Goal: Information Seeking & Learning: Check status

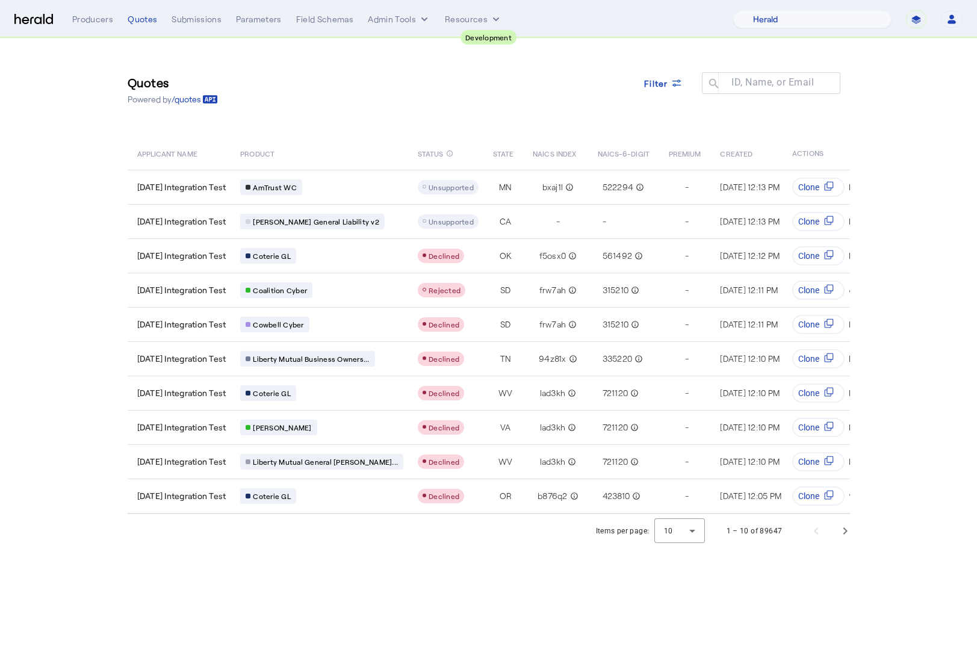
select select "pfm_2v8p_herald_api"
click at [681, 79] on icon at bounding box center [677, 83] width 12 height 12
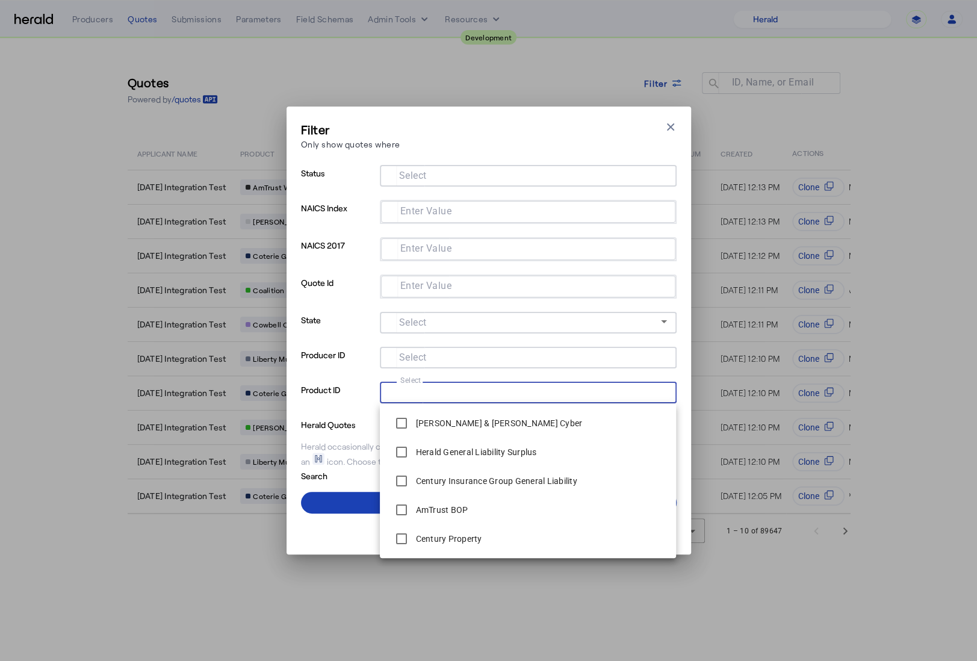
click at [449, 391] on input "Select" at bounding box center [526, 391] width 273 height 14
type input "**"
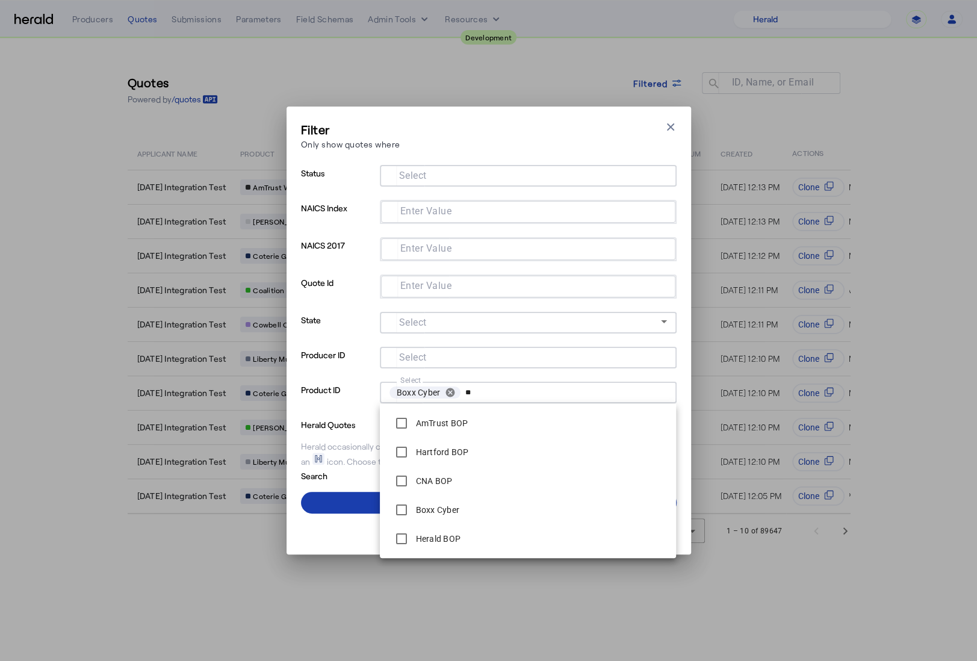
click at [341, 505] on span at bounding box center [489, 502] width 376 height 29
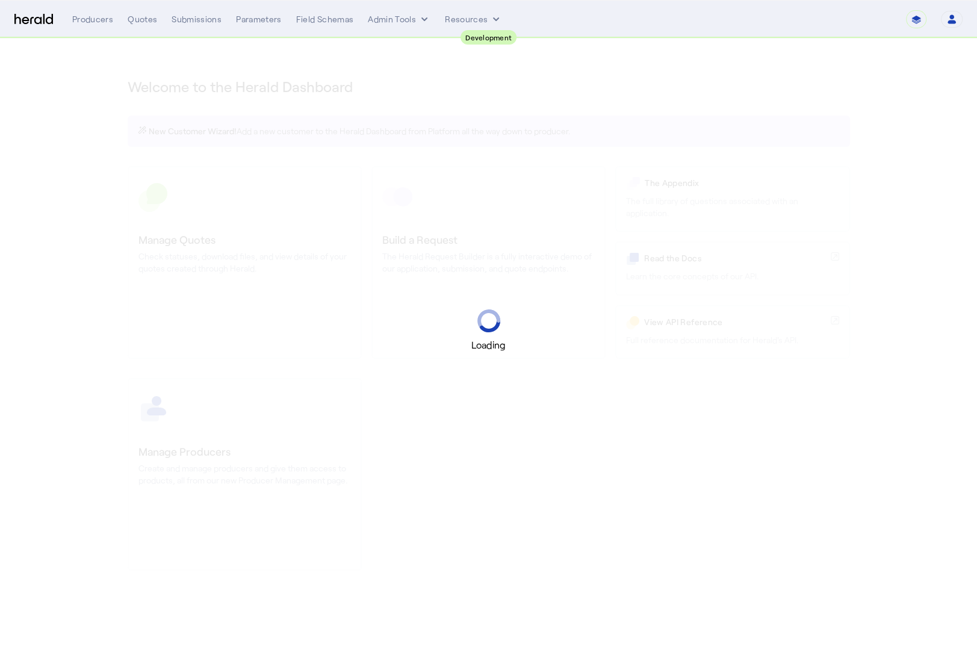
select select "pfm_2v8p_herald_api"
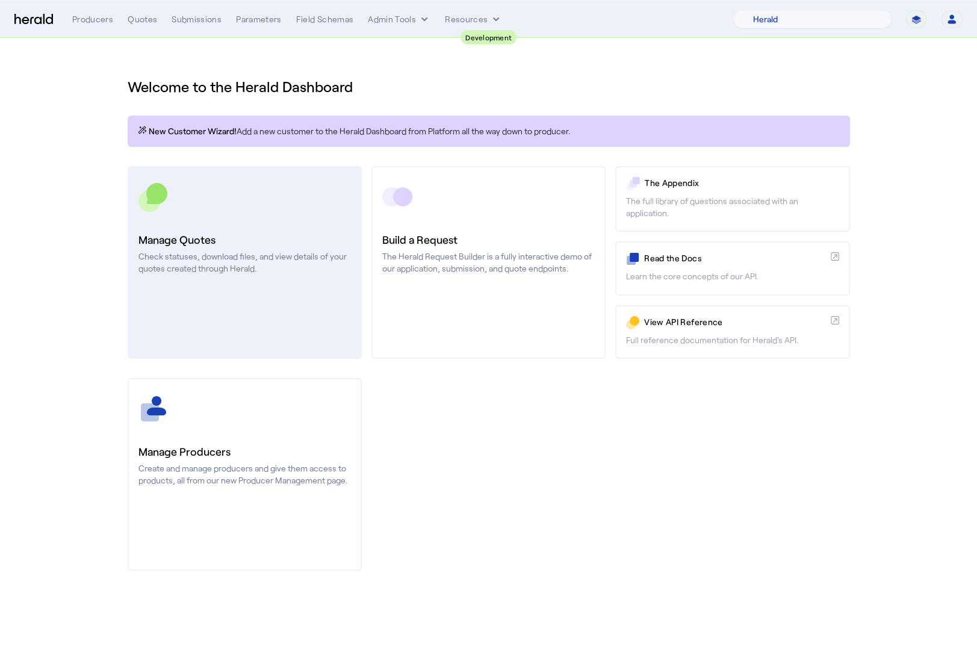
click at [223, 228] on link "Manage Quotes Check statuses, download files, and view details of your quotes c…" at bounding box center [245, 262] width 234 height 193
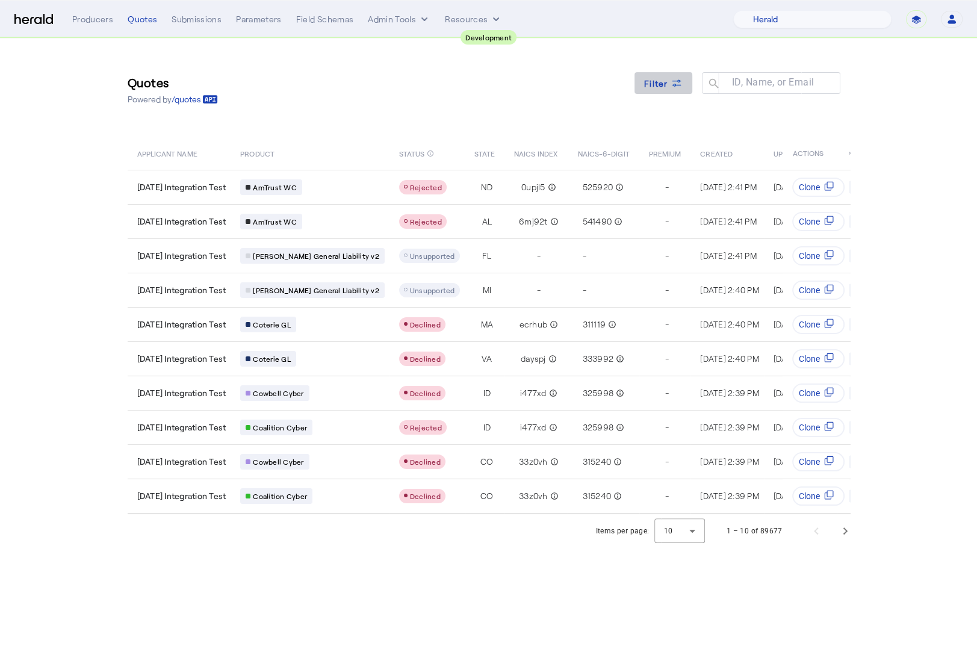
click at [657, 86] on span "Filter" at bounding box center [656, 83] width 24 height 13
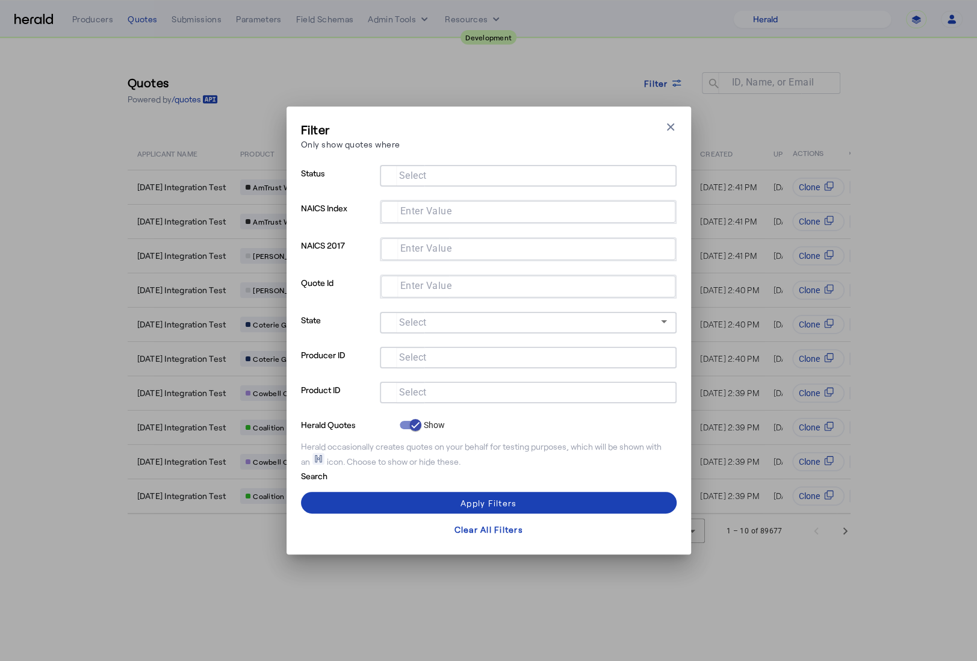
click at [481, 389] on input "Select" at bounding box center [526, 391] width 273 height 14
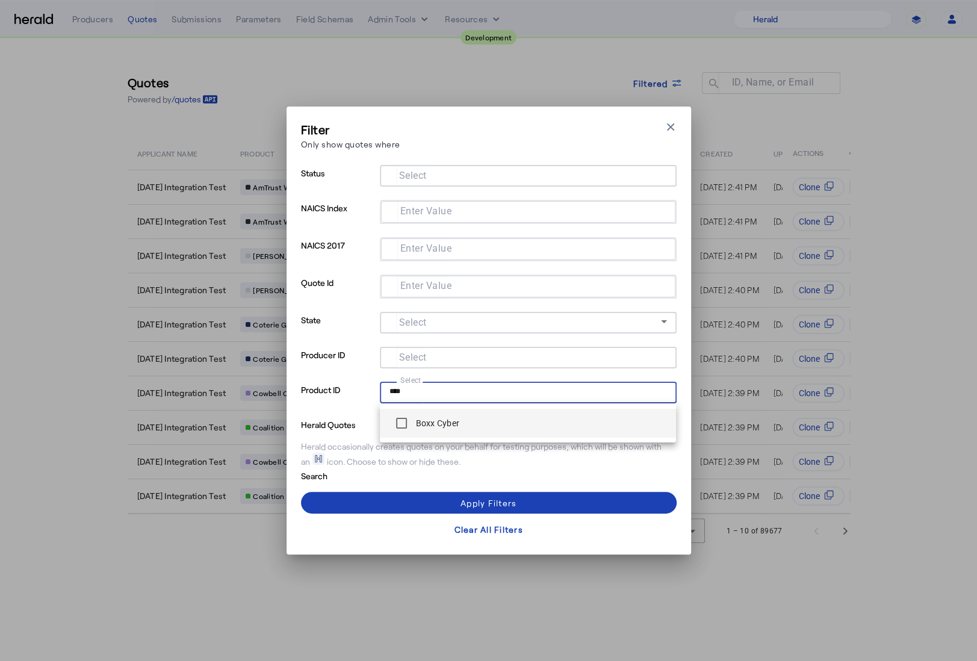
type input "****"
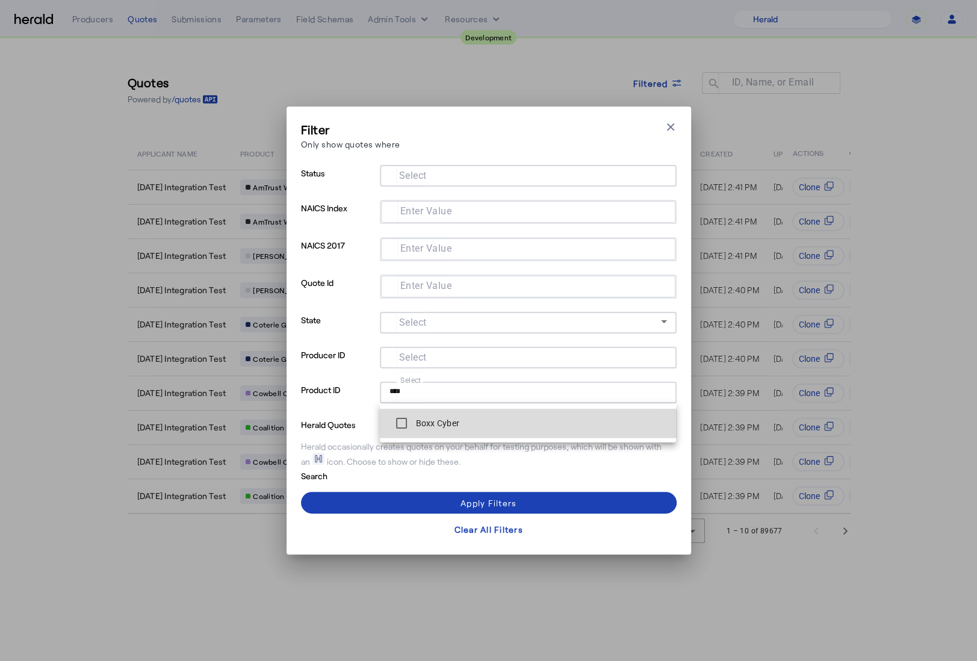
click at [434, 418] on label "Boxx Cyber" at bounding box center [437, 423] width 46 height 12
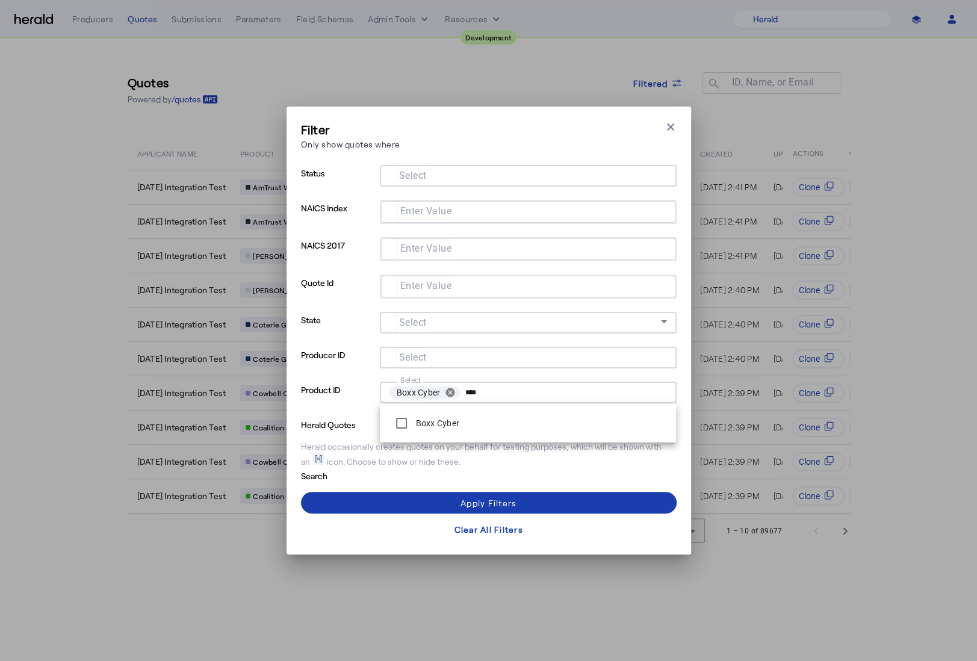
click at [421, 491] on span at bounding box center [489, 502] width 376 height 29
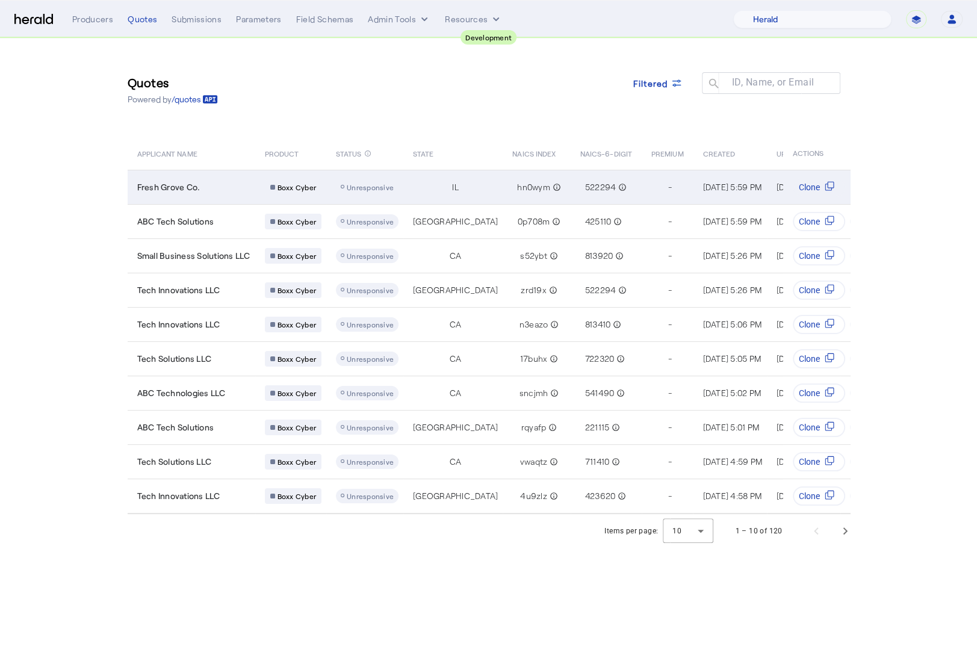
click at [232, 187] on div "Fresh Grove Co." at bounding box center [193, 187] width 113 height 12
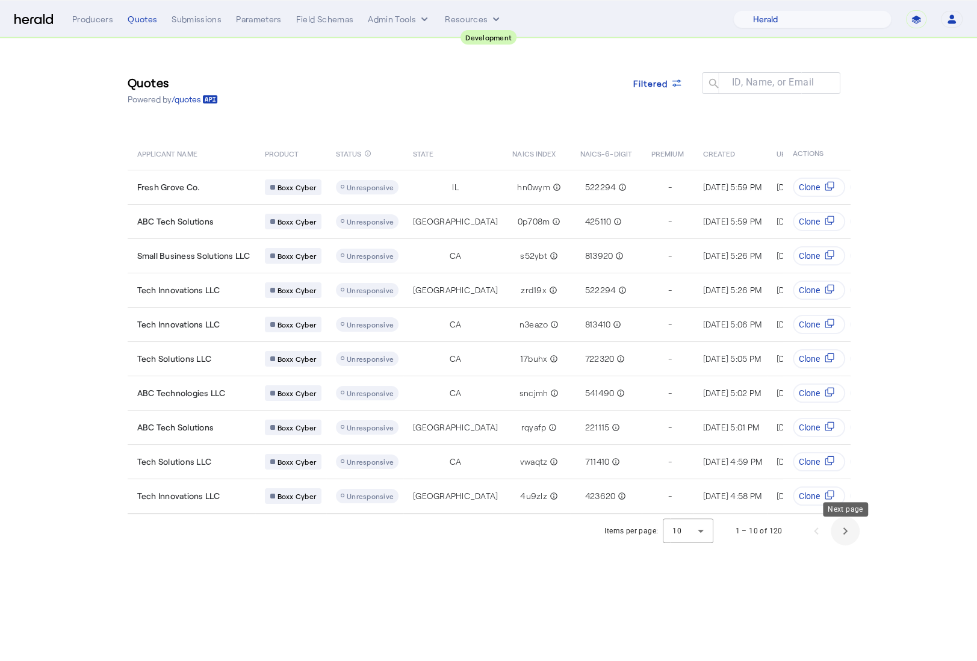
click at [849, 541] on span "Next page" at bounding box center [845, 531] width 29 height 29
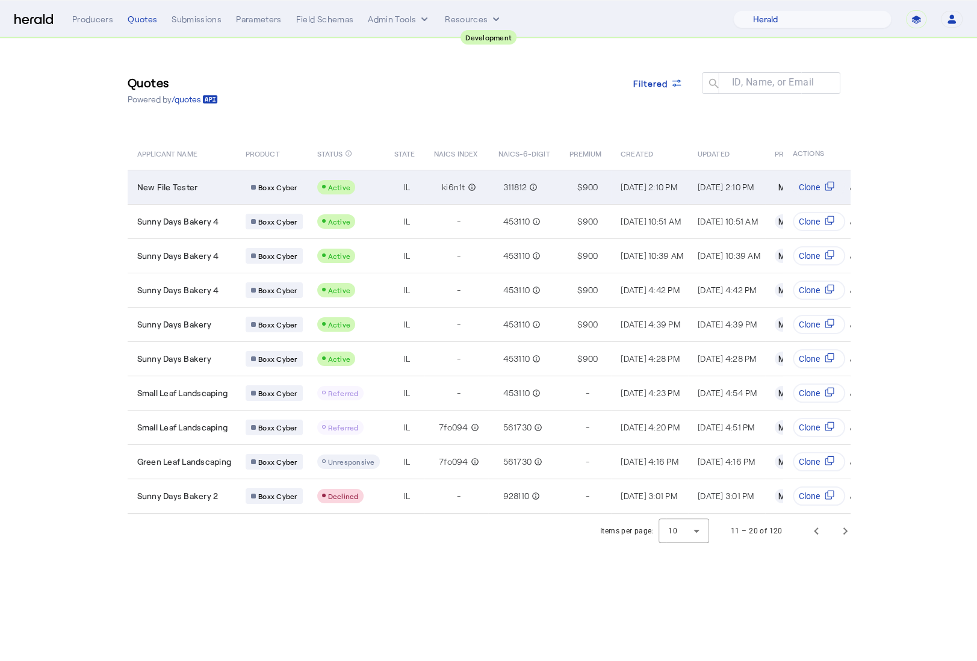
click at [218, 184] on div "New File Tester" at bounding box center [184, 187] width 95 height 12
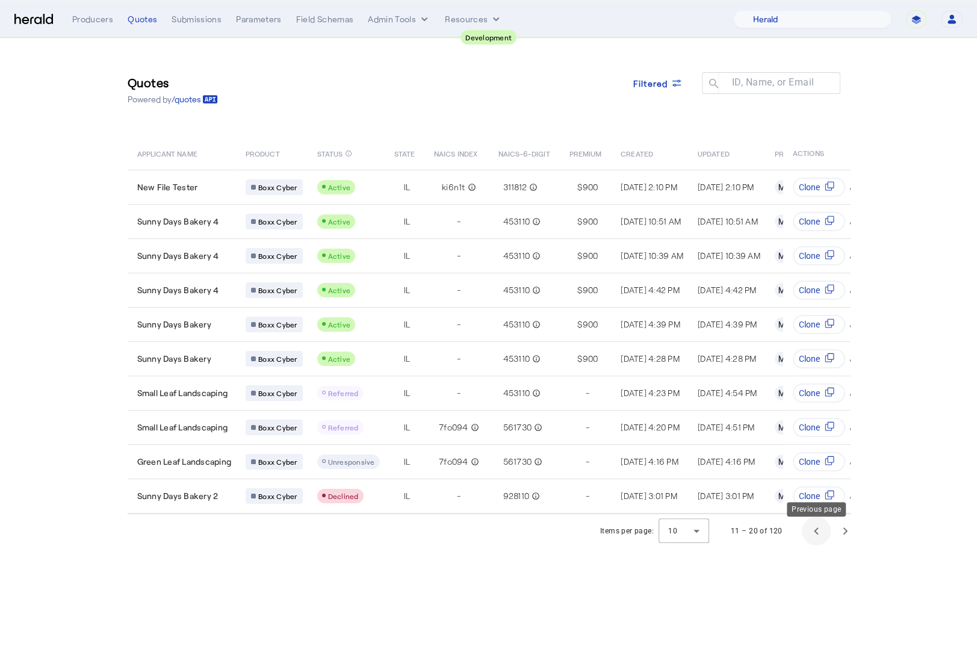
click at [821, 538] on span "Previous page" at bounding box center [816, 531] width 29 height 29
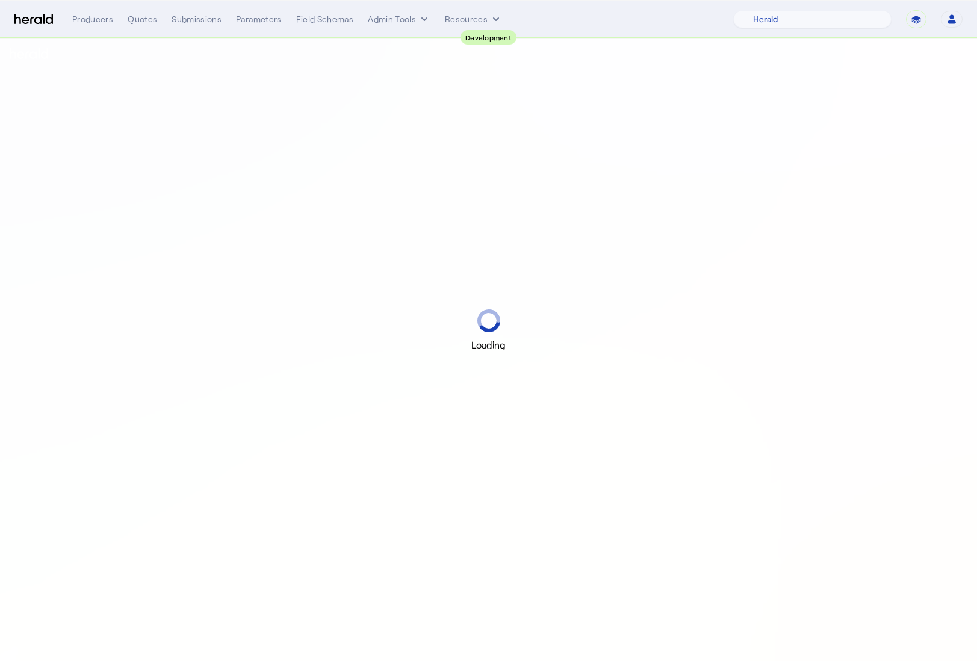
select select "pfm_2v8p_herald_api"
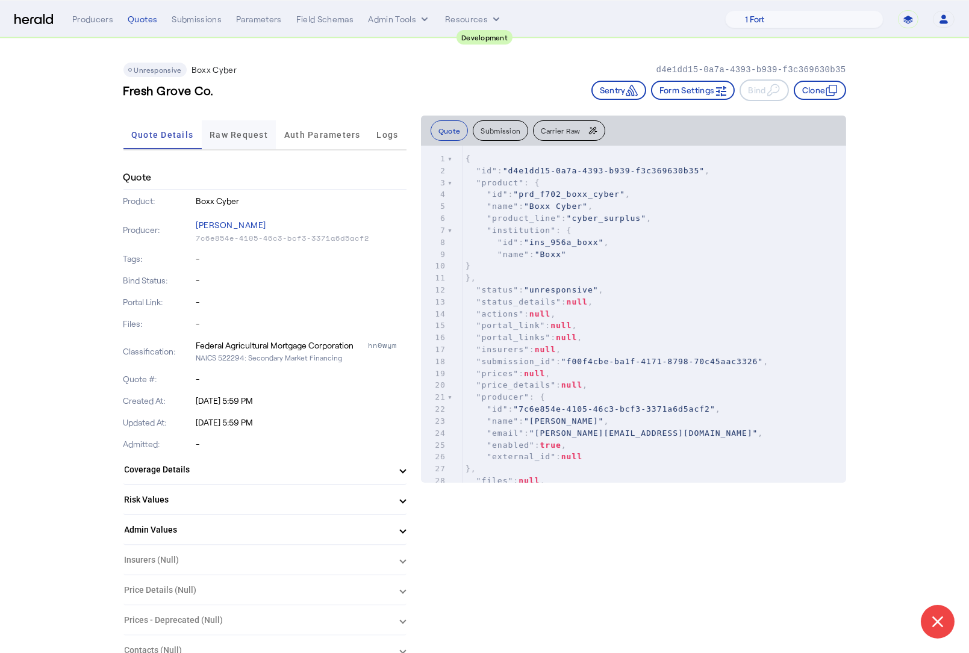
click at [240, 139] on span "Raw Request" at bounding box center [239, 135] width 58 height 8
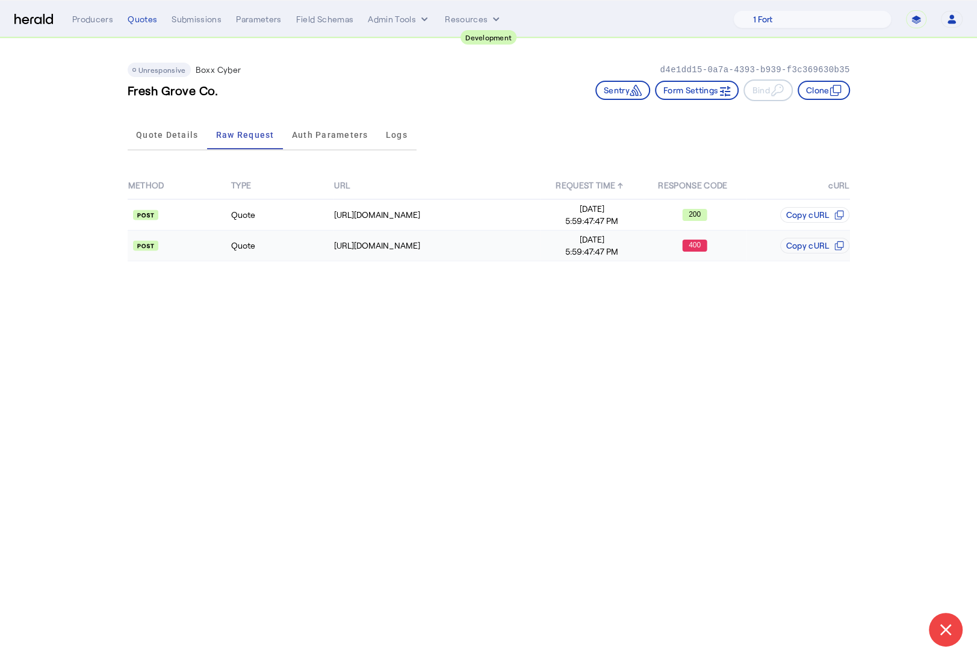
click at [294, 249] on td "Quote" at bounding box center [282, 246] width 103 height 31
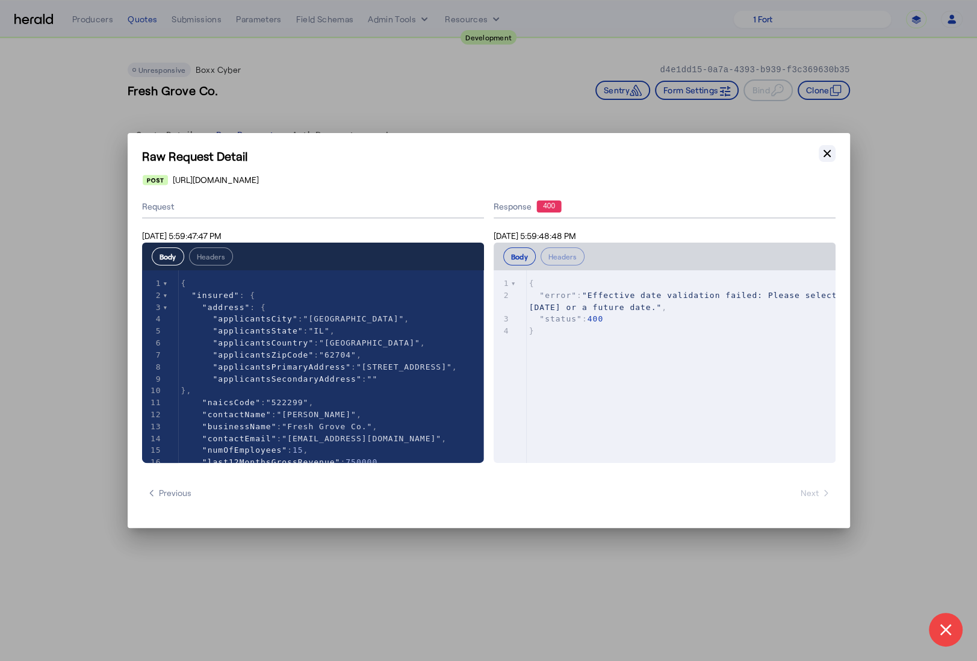
click at [827, 155] on icon "button" at bounding box center [827, 154] width 12 height 12
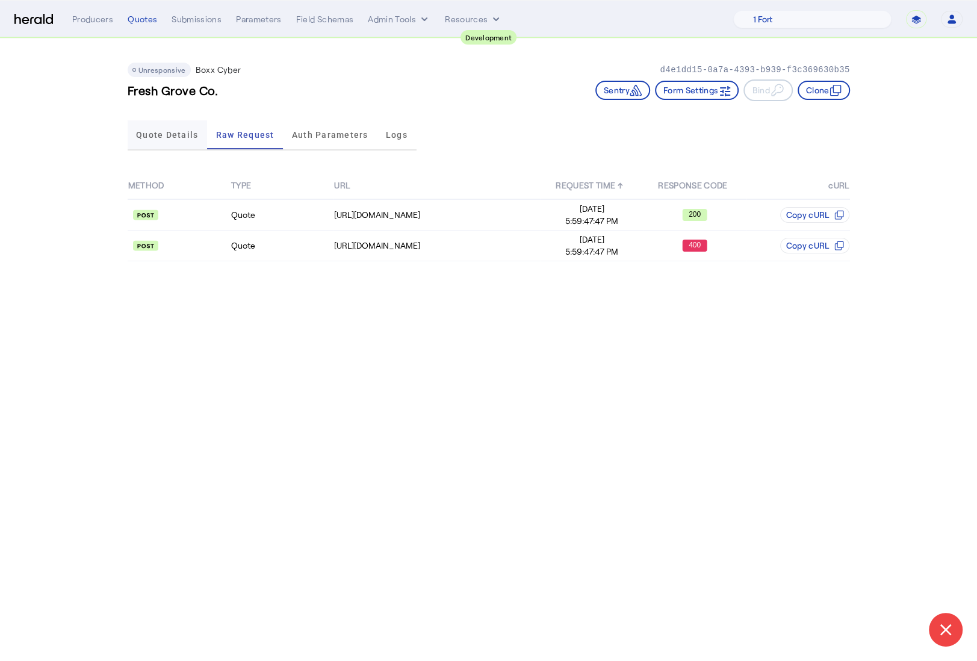
click at [167, 140] on span "Quote Details" at bounding box center [167, 134] width 62 height 29
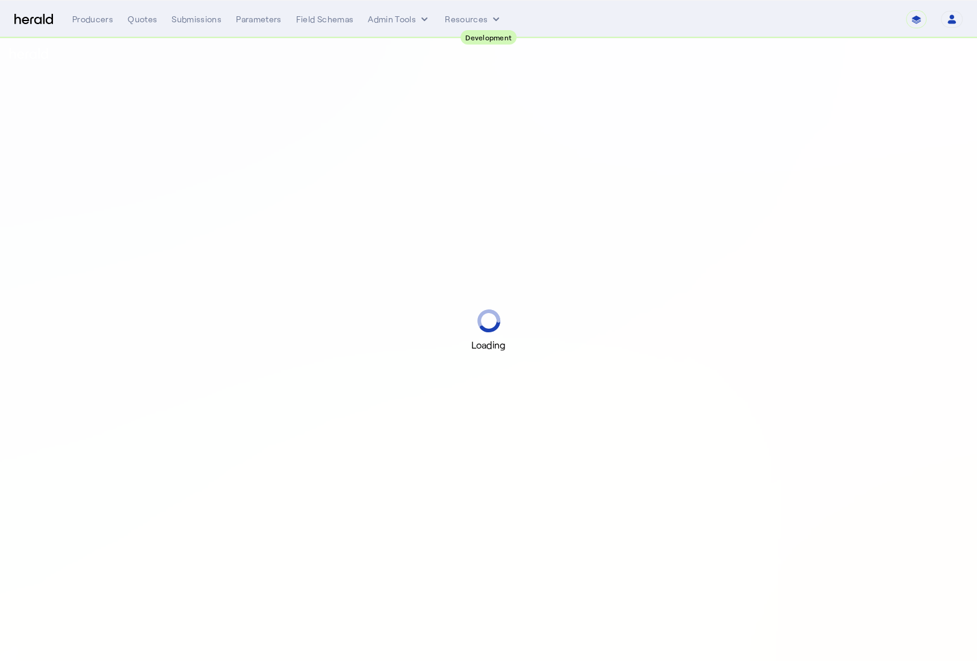
select select "pfm_2v8p_herald_api"
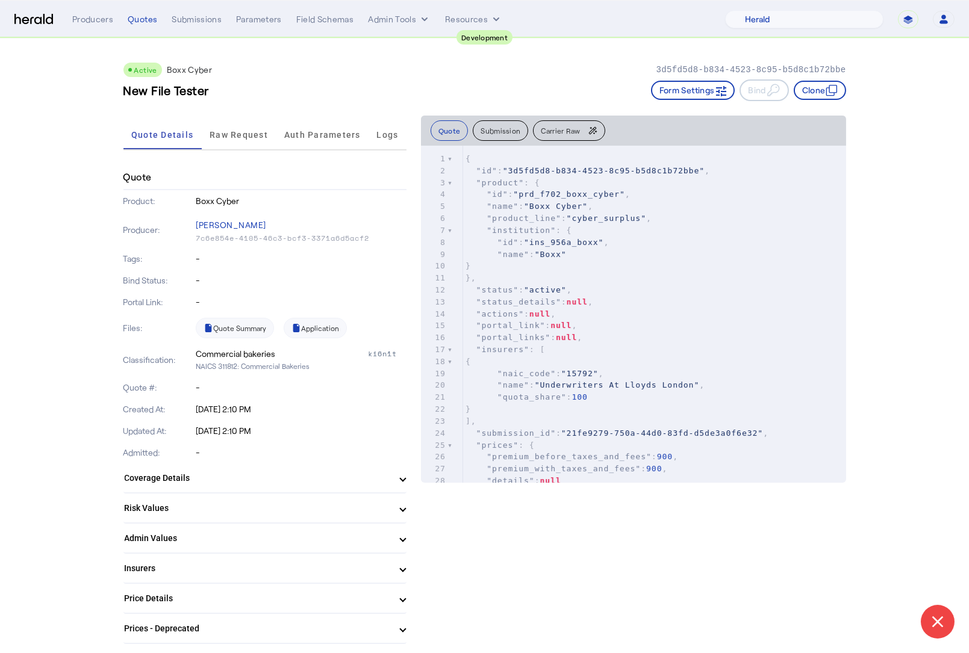
click at [842, 89] on button "Clone" at bounding box center [820, 90] width 52 height 19
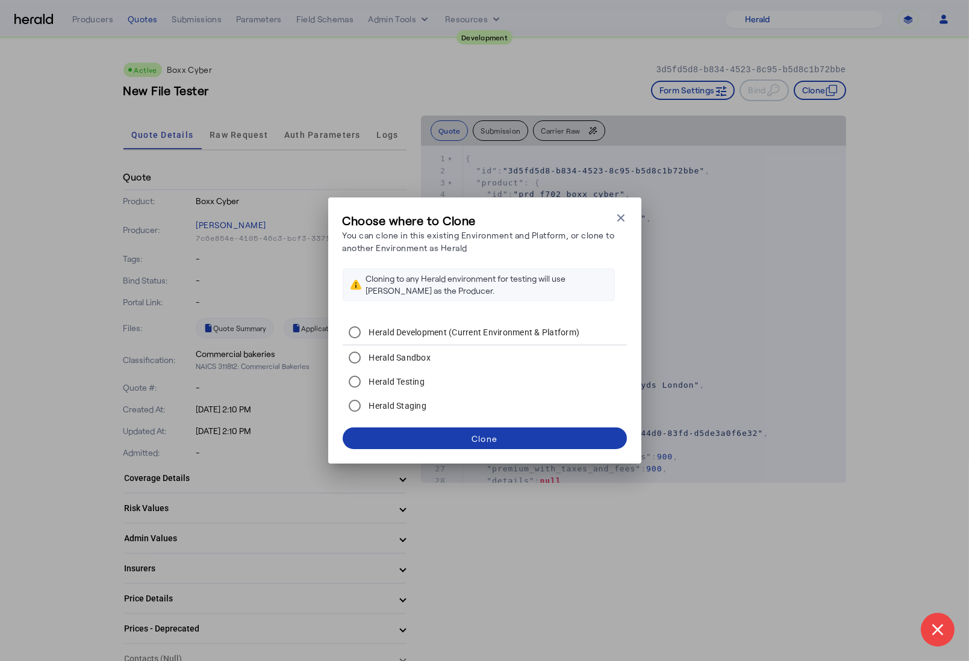
click at [479, 438] on div "Clone" at bounding box center [485, 438] width 26 height 13
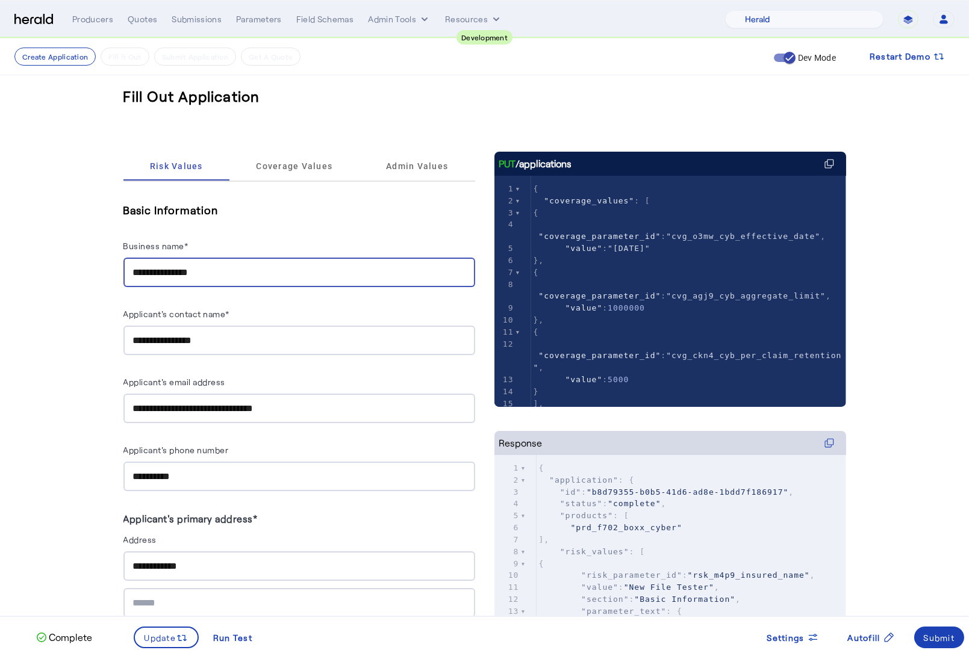
drag, startPoint x: 251, startPoint y: 271, endPoint x: 145, endPoint y: 258, distance: 106.1
click at [145, 258] on div "**********" at bounding box center [299, 273] width 332 height 30
type input "*"
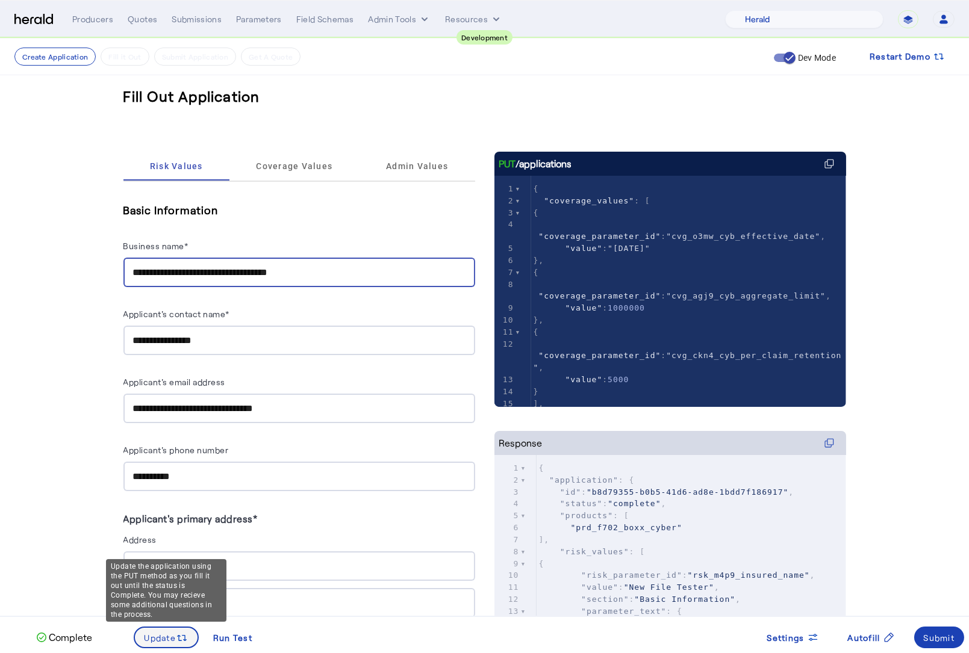
type input "**********"
click at [174, 635] on span "Update" at bounding box center [161, 638] width 32 height 13
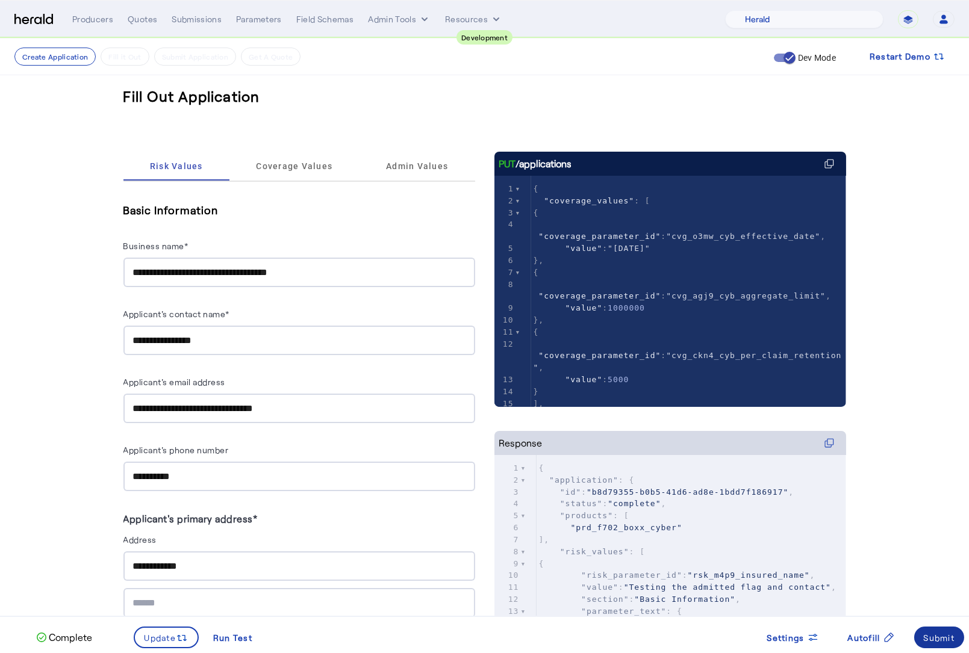
click at [953, 636] on div "Submit" at bounding box center [939, 638] width 31 height 13
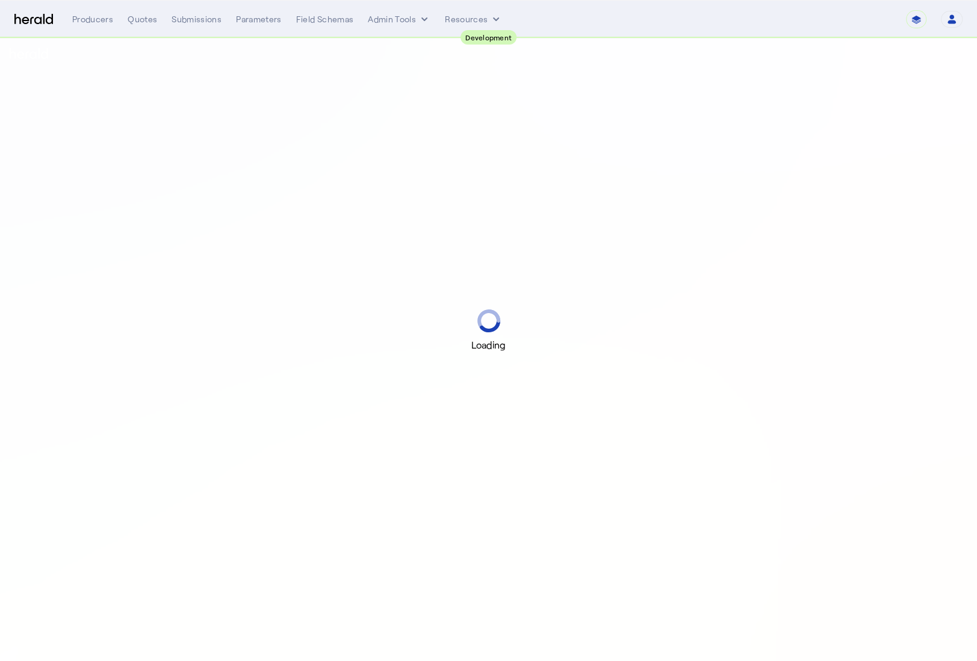
select select "pfm_2v8p_herald_api"
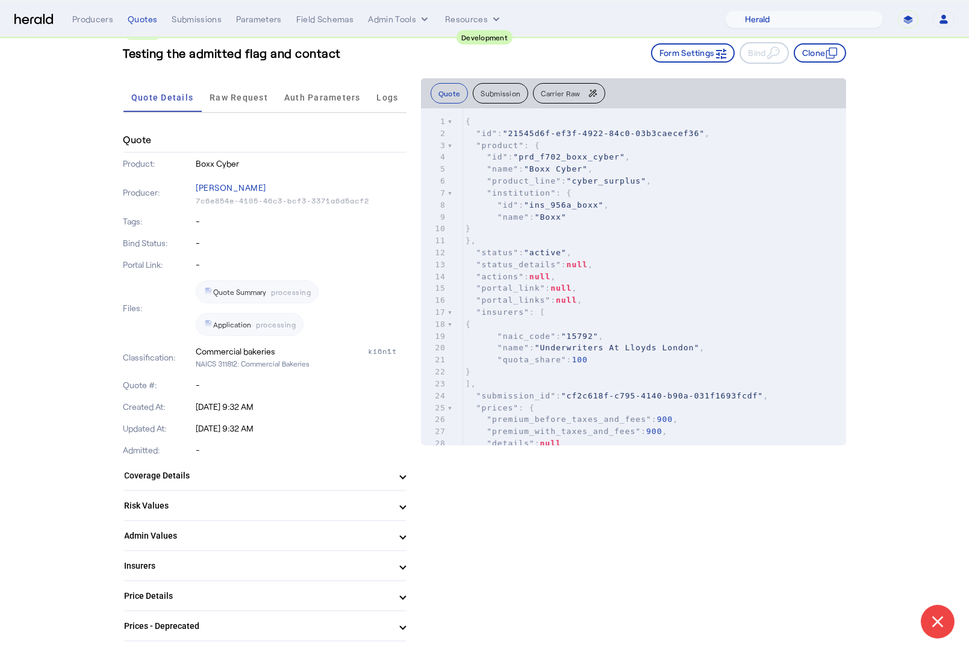
scroll to position [208, 0]
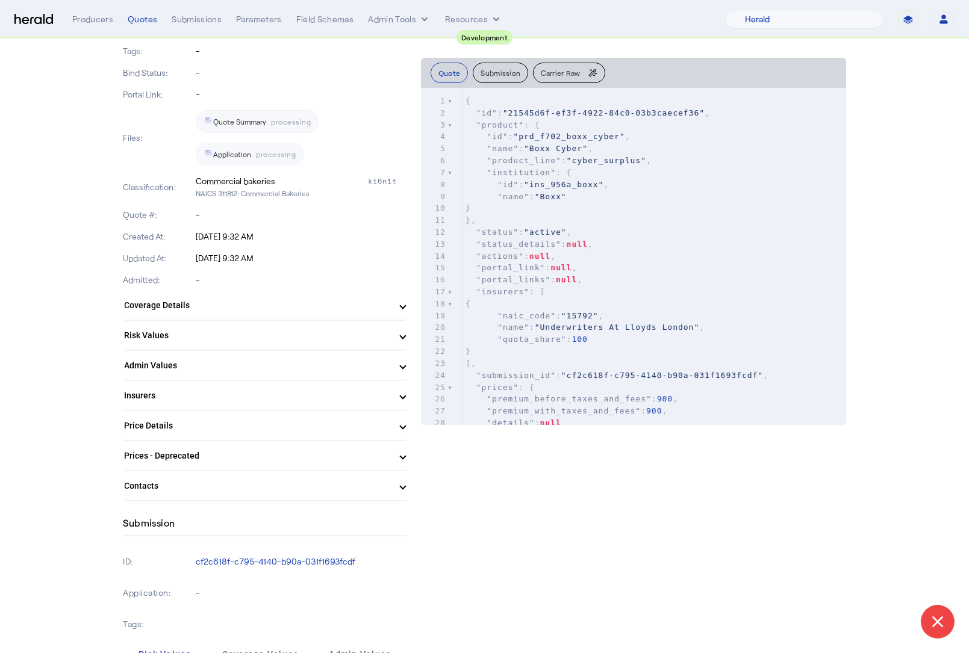
drag, startPoint x: 228, startPoint y: 279, endPoint x: 174, endPoint y: 282, distance: 54.3
click at [174, 282] on div "Admitted: -" at bounding box center [264, 280] width 283 height 22
click at [175, 282] on p "Admitted:" at bounding box center [158, 280] width 70 height 12
drag, startPoint x: 158, startPoint y: 279, endPoint x: 248, endPoint y: 278, distance: 89.7
click at [238, 278] on div "Admitted: -" at bounding box center [264, 280] width 283 height 22
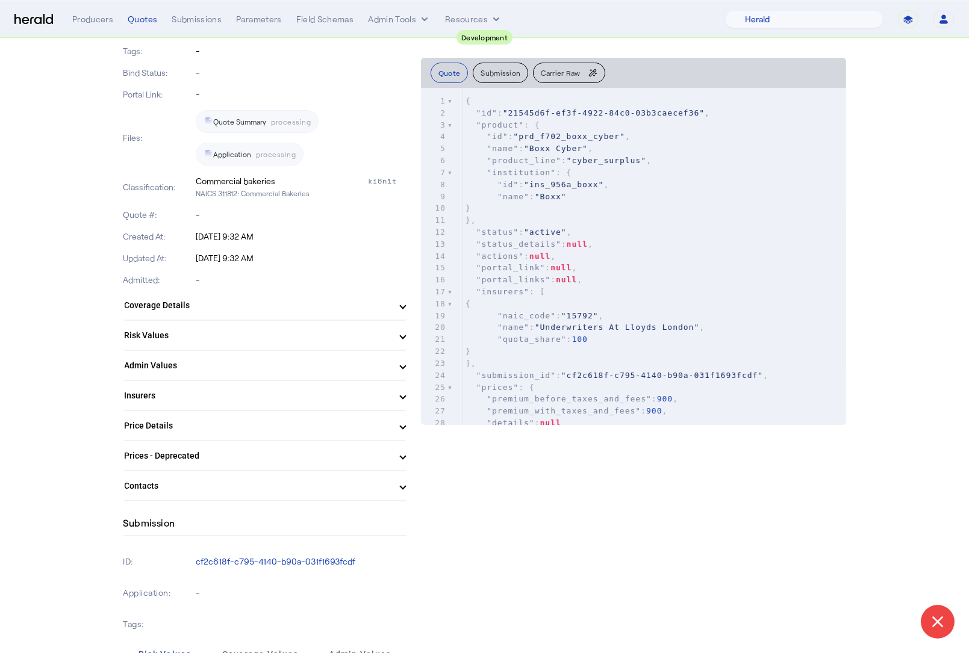
click at [249, 278] on p "-" at bounding box center [301, 280] width 211 height 12
drag, startPoint x: 247, startPoint y: 280, endPoint x: 49, endPoint y: 278, distance: 198.1
click at [255, 491] on mat-expansion-panel-header "Contacts" at bounding box center [264, 486] width 283 height 29
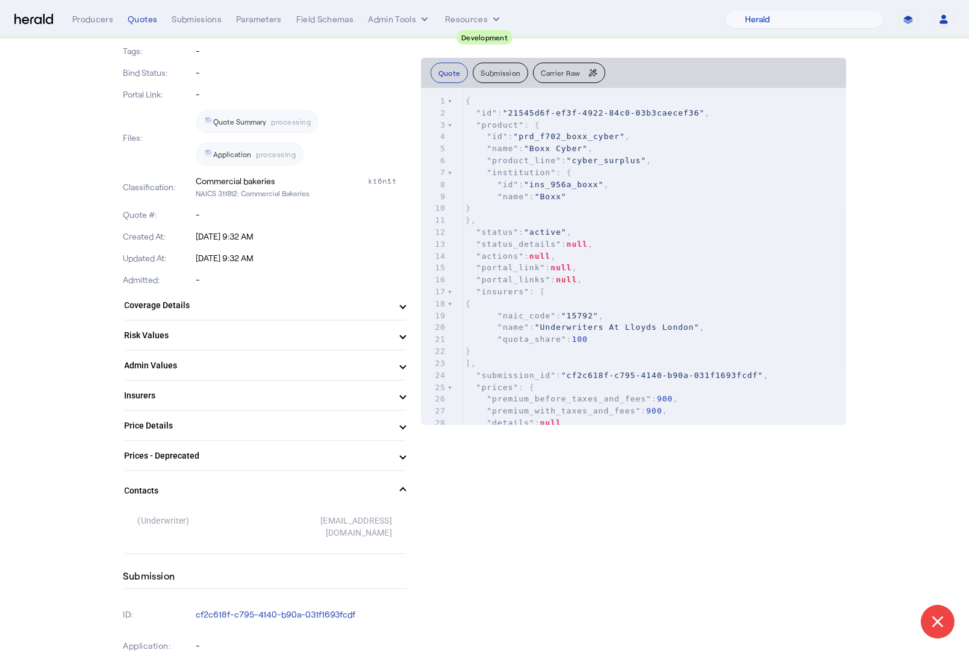
drag, startPoint x: 398, startPoint y: 520, endPoint x: 128, endPoint y: 517, distance: 269.8
click at [135, 511] on div "(Underwriter) bind-us@boxxinsurance.com" at bounding box center [264, 531] width 283 height 43
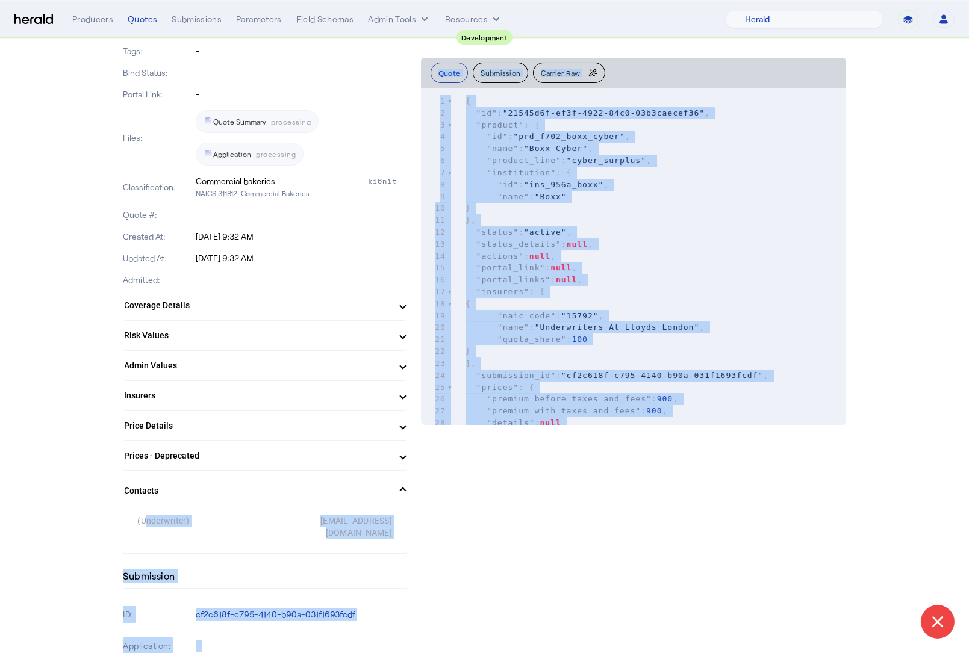
drag, startPoint x: 139, startPoint y: 522, endPoint x: 424, endPoint y: 524, distance: 285.5
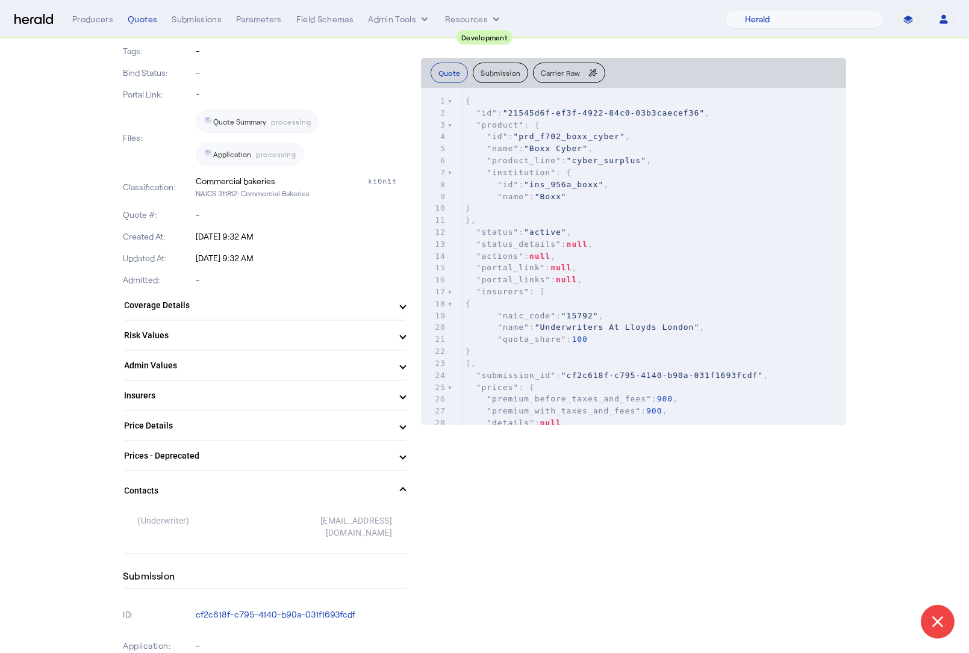
click at [406, 482] on mat-expansion-panel-header "Contacts" at bounding box center [264, 491] width 283 height 39
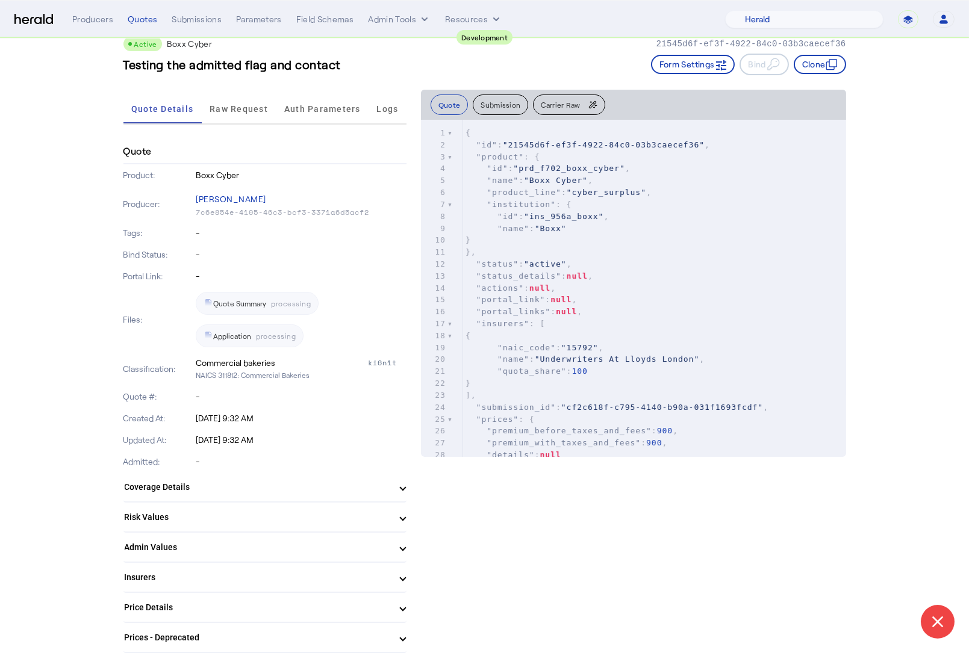
scroll to position [0, 0]
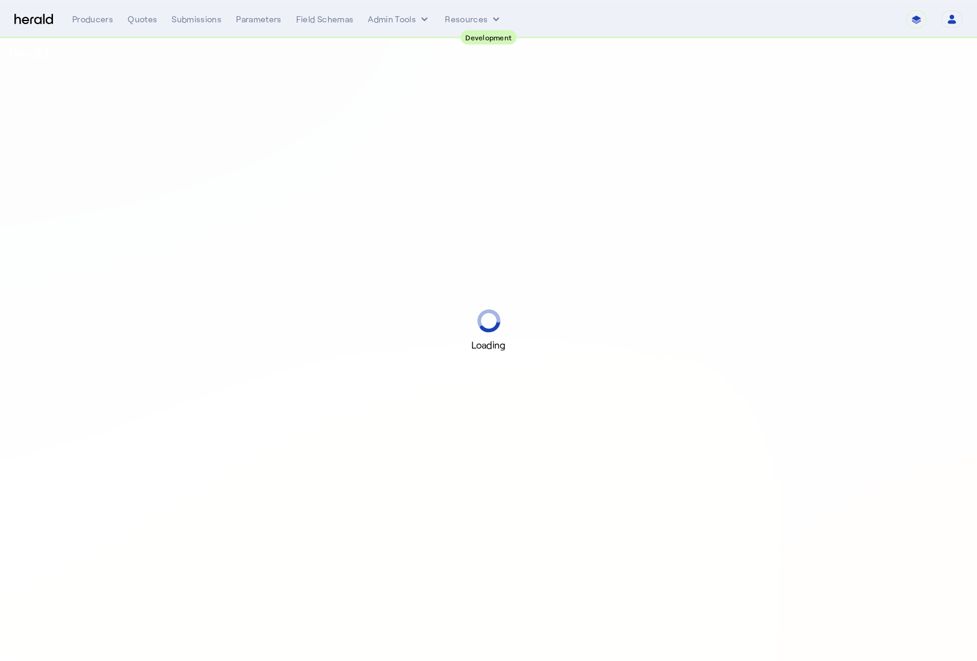
select select "pfm_2v8p_herald_api"
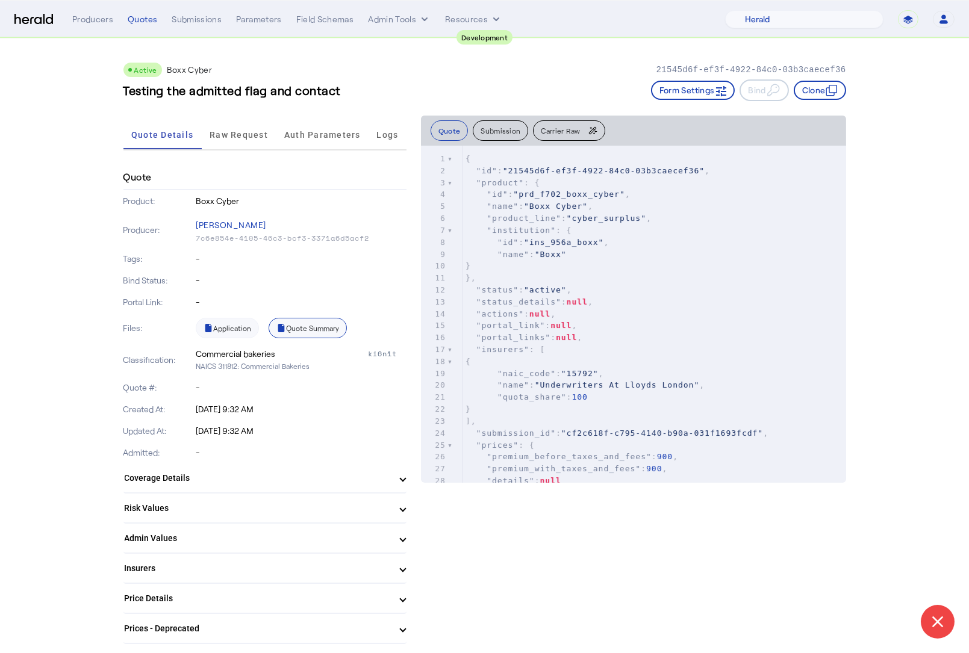
click at [312, 329] on link "Quote Summary" at bounding box center [308, 328] width 78 height 20
click at [297, 332] on link "Quote Summary" at bounding box center [308, 328] width 78 height 20
click at [235, 562] on mat-panel-title "Insurers" at bounding box center [258, 568] width 266 height 13
select select "pfm_2v8p_herald_api"
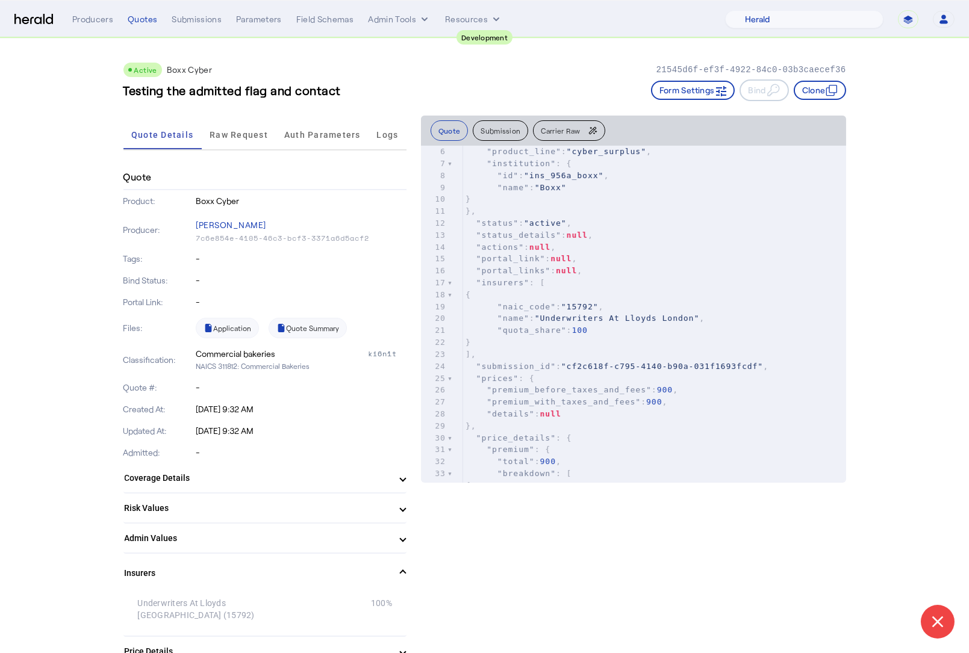
scroll to position [89, 0]
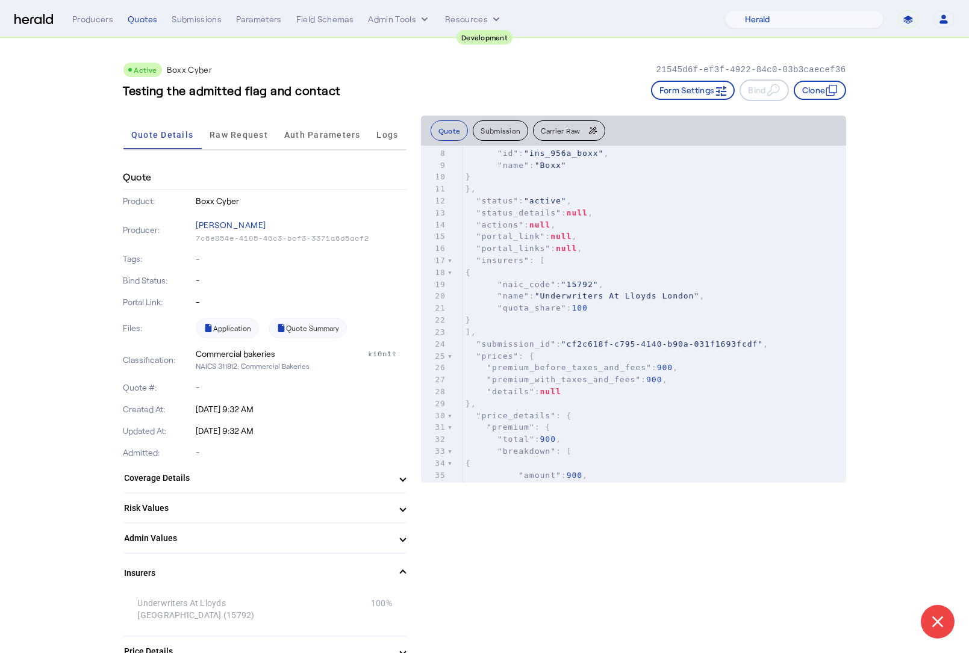
click at [661, 247] on pre ""portal_links" : null ," at bounding box center [654, 249] width 383 height 12
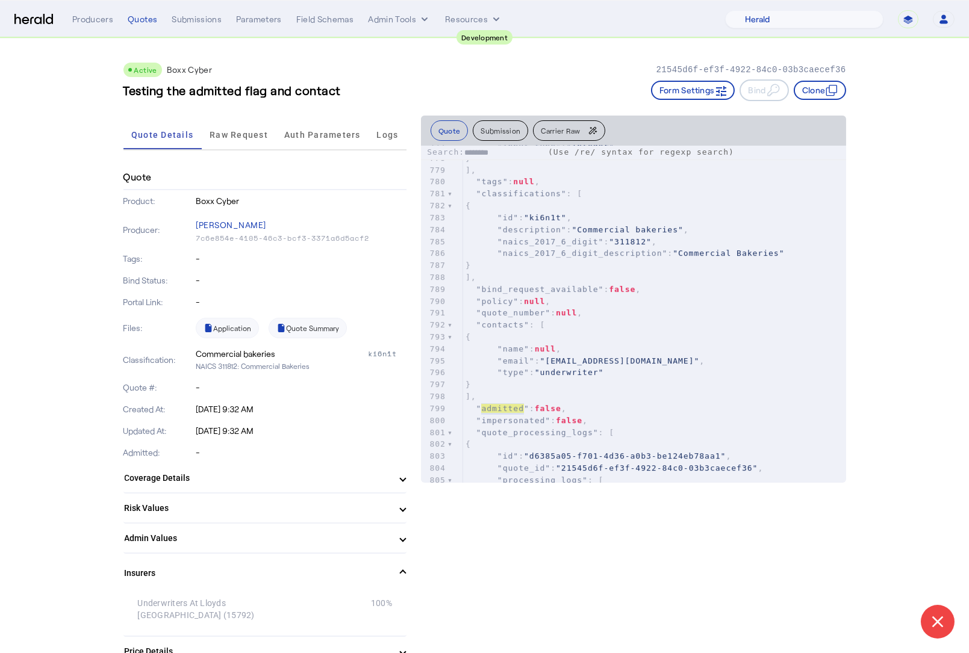
scroll to position [10276, 0]
type input "********"
drag, startPoint x: 205, startPoint y: 451, endPoint x: 197, endPoint y: 447, distance: 9.4
click at [197, 447] on div "Admitted: -" at bounding box center [264, 453] width 283 height 22
click at [226, 449] on p "-" at bounding box center [301, 453] width 211 height 12
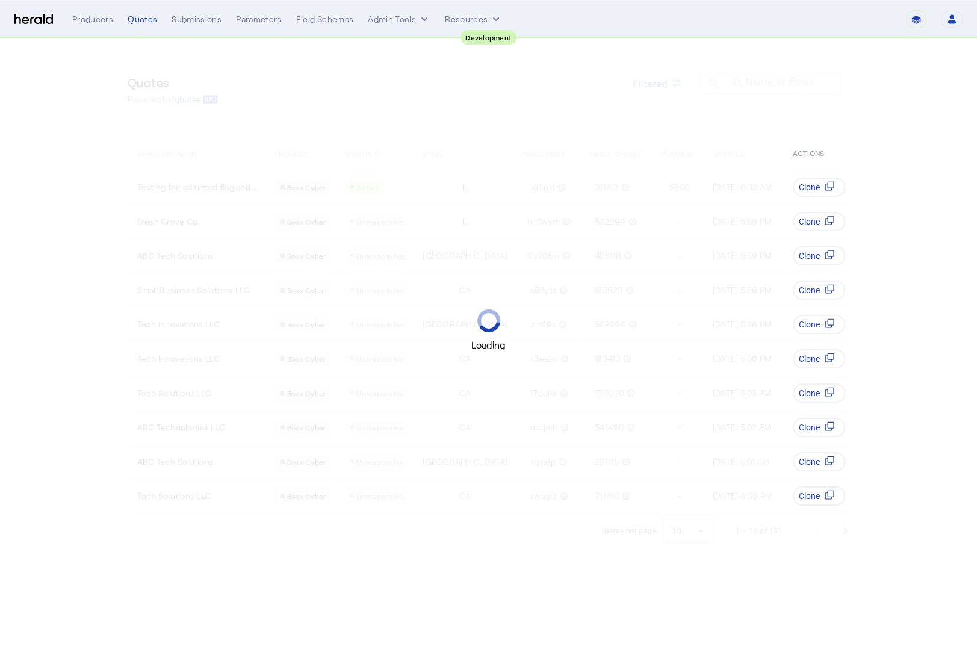
select select "pfm_2v8p_herald_api"
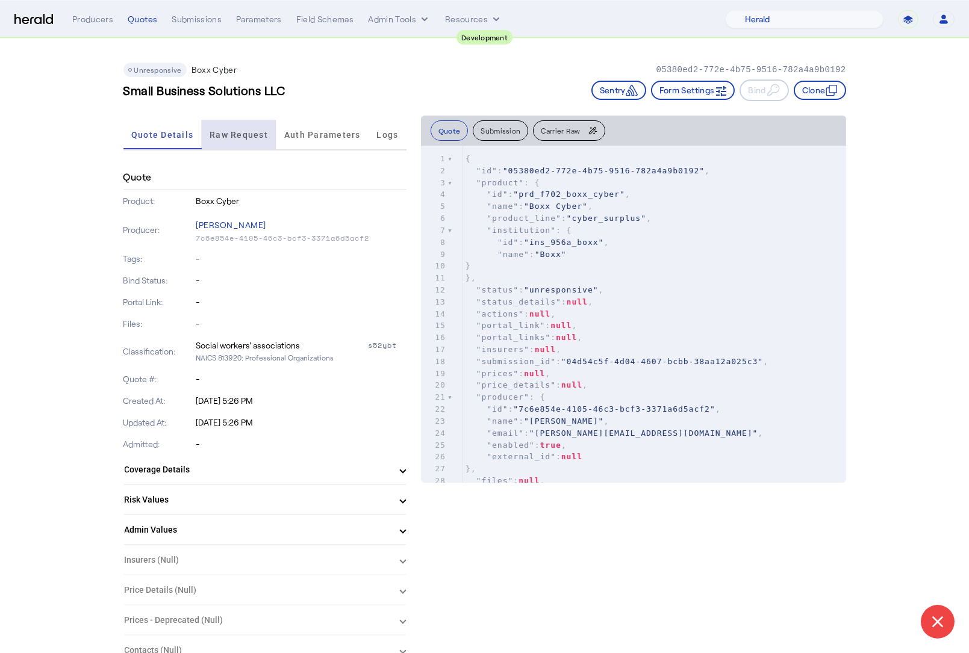
click at [231, 141] on span "Raw Request" at bounding box center [239, 134] width 58 height 29
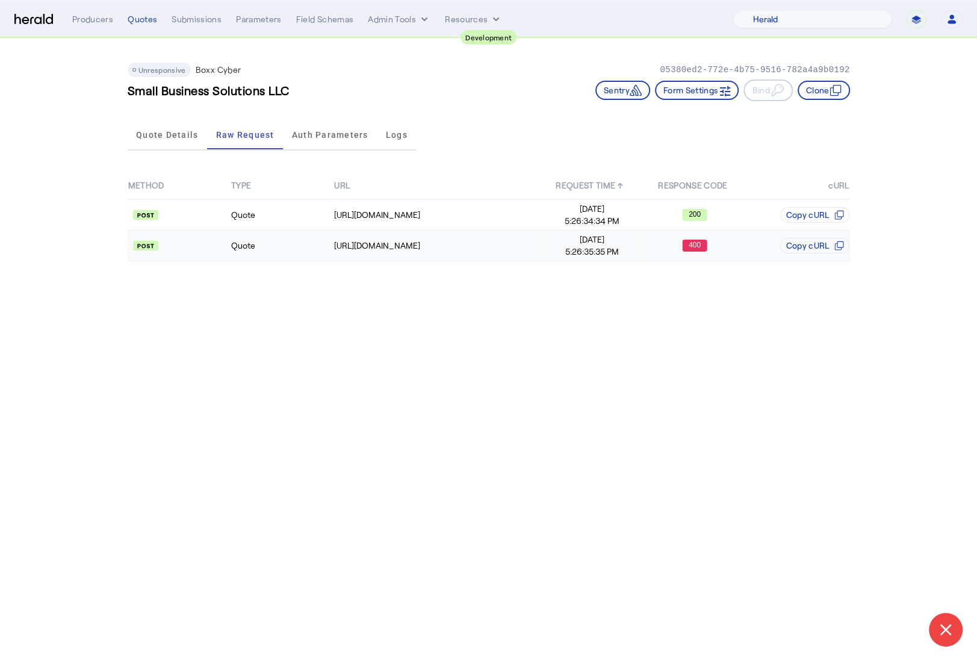
click at [295, 244] on td "Quote" at bounding box center [282, 246] width 103 height 31
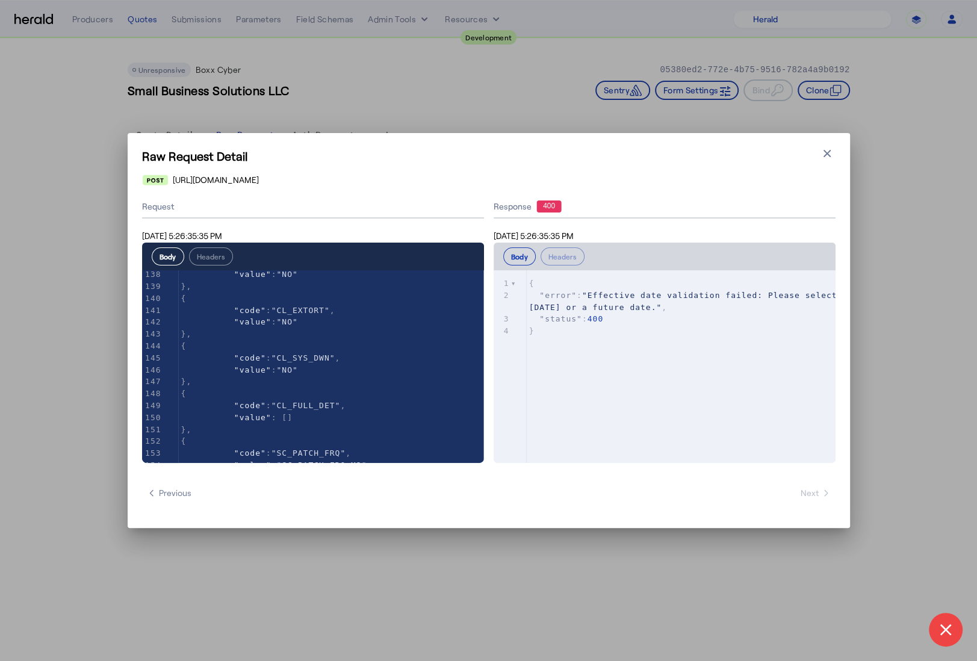
scroll to position [1755, 0]
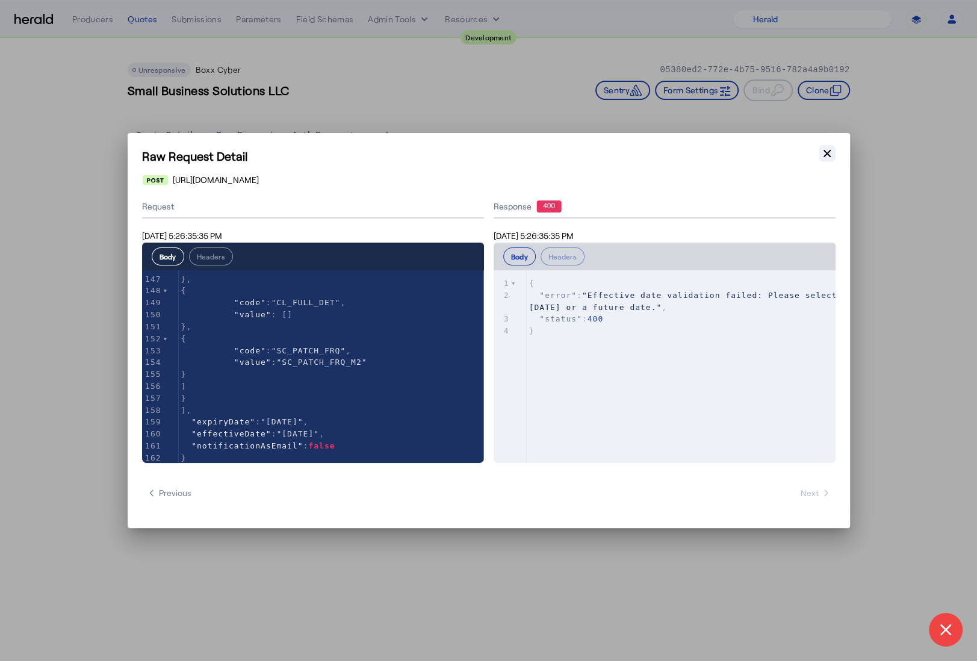
click at [828, 152] on icon "button" at bounding box center [827, 153] width 7 height 7
